Goal: Information Seeking & Learning: Learn about a topic

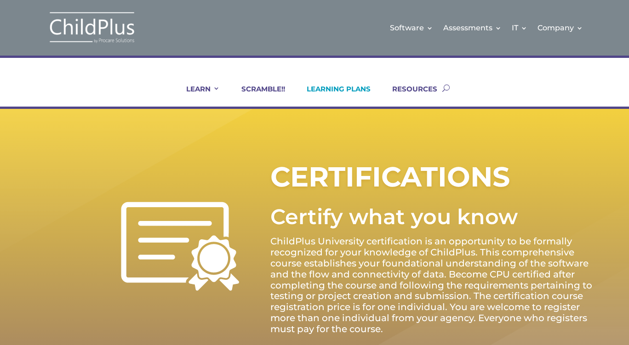
click at [327, 87] on link "LEARNING PLANS" at bounding box center [332, 96] width 75 height 22
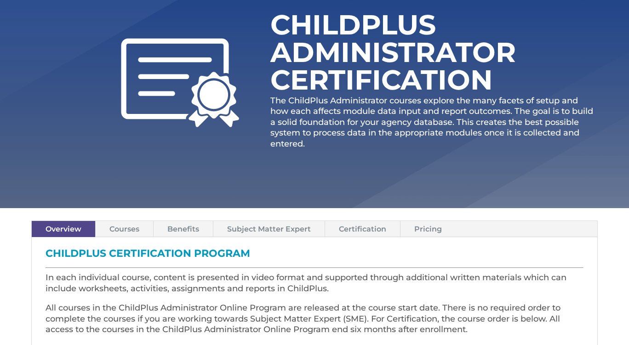
scroll to position [124, 0]
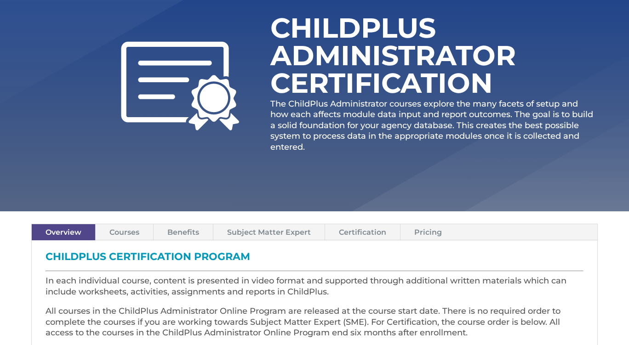
click at [430, 232] on link "Pricing" at bounding box center [427, 232] width 55 height 16
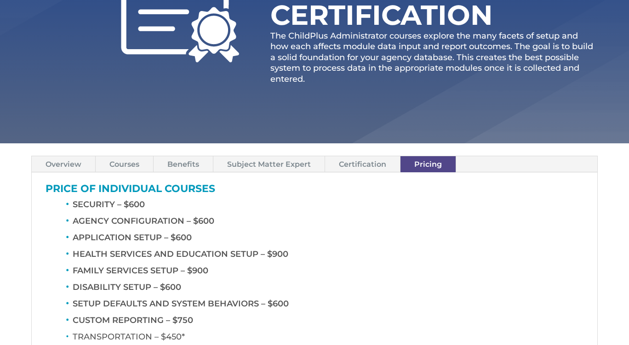
scroll to position [196, 0]
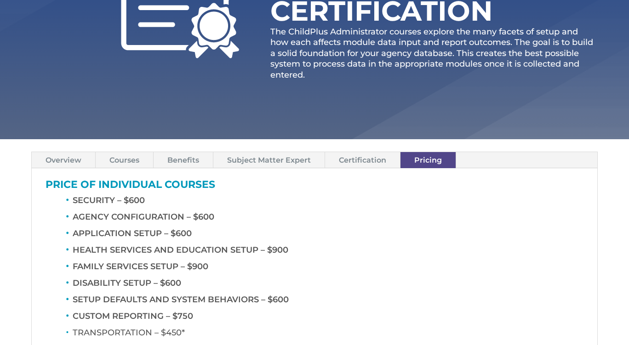
click at [64, 160] on link "Overview" at bounding box center [63, 160] width 63 height 16
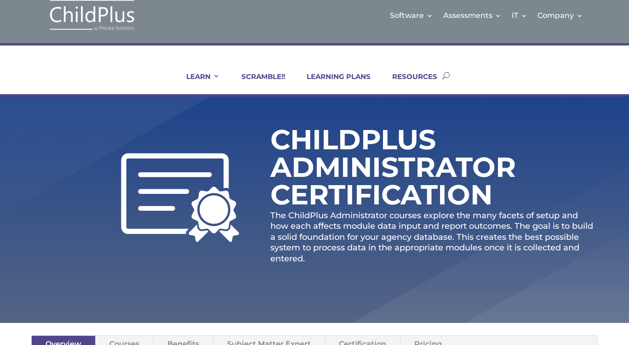
scroll to position [0, 0]
